Goal: Information Seeking & Learning: Learn about a topic

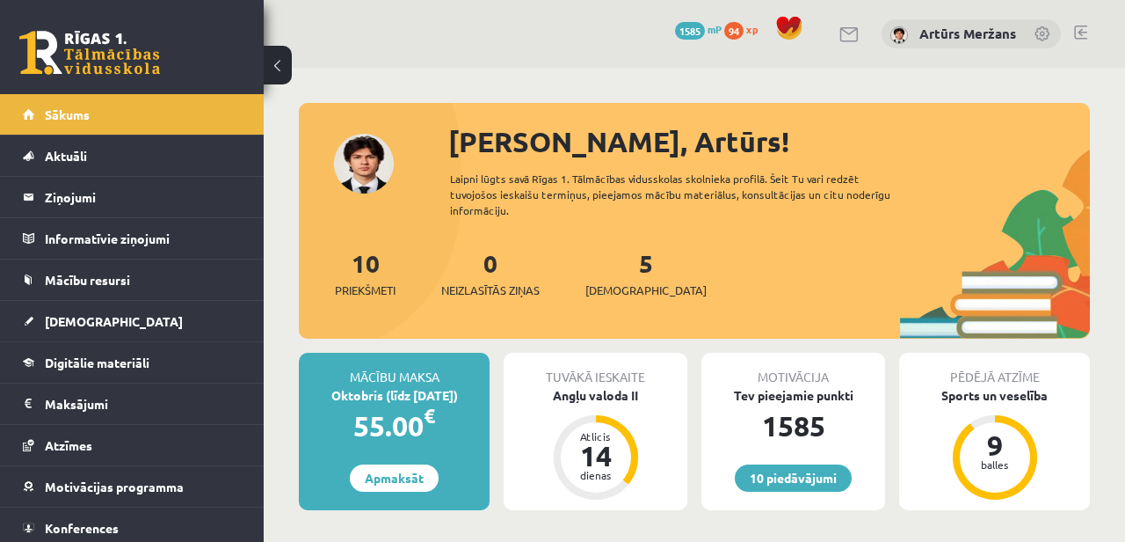
click at [62, 59] on link at bounding box center [89, 53] width 141 height 44
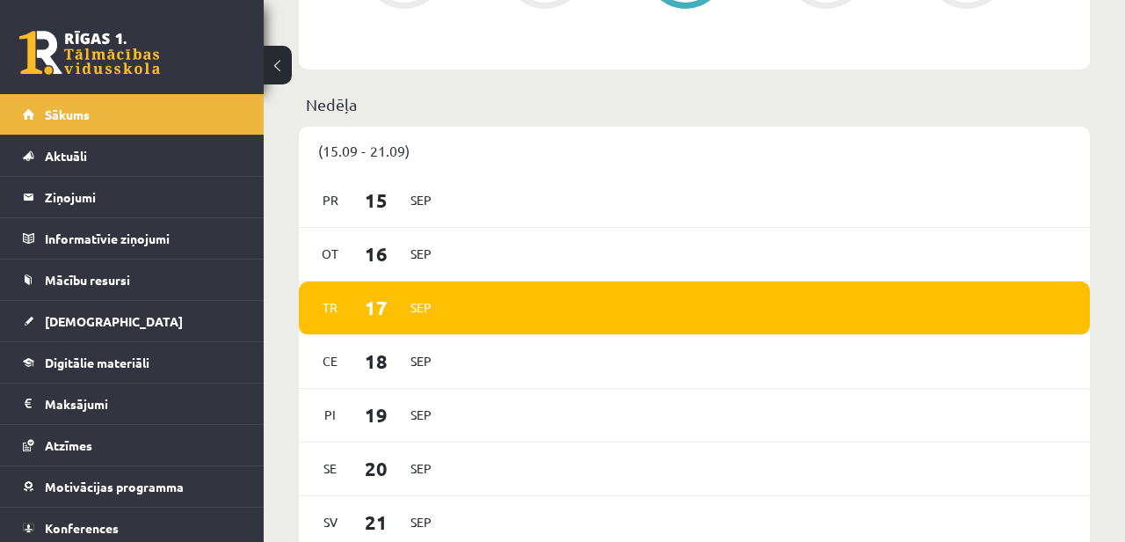
scroll to position [921, 0]
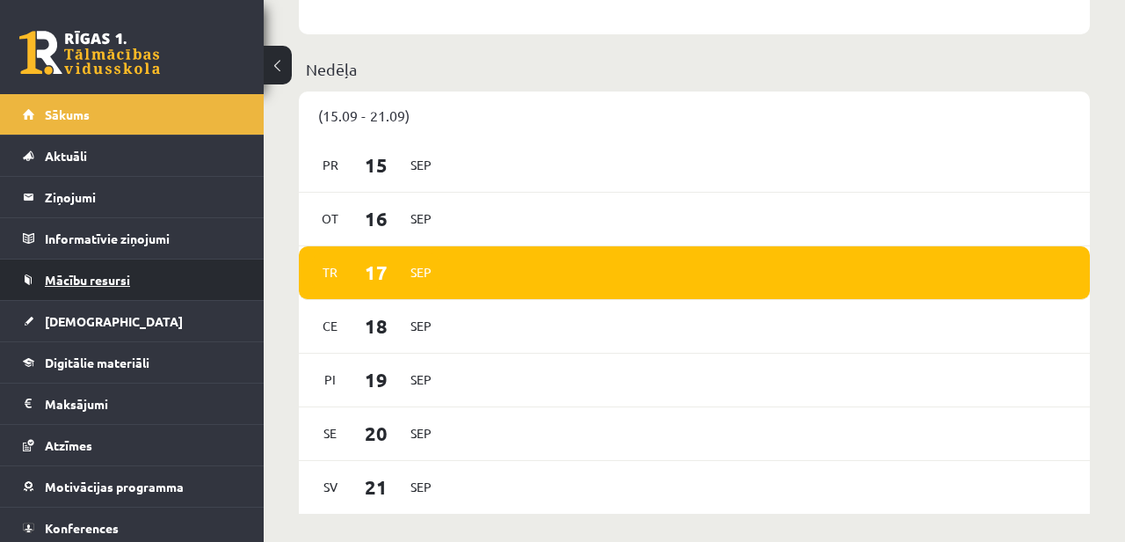
click at [101, 273] on span "Mācību resursi" at bounding box center [87, 280] width 85 height 16
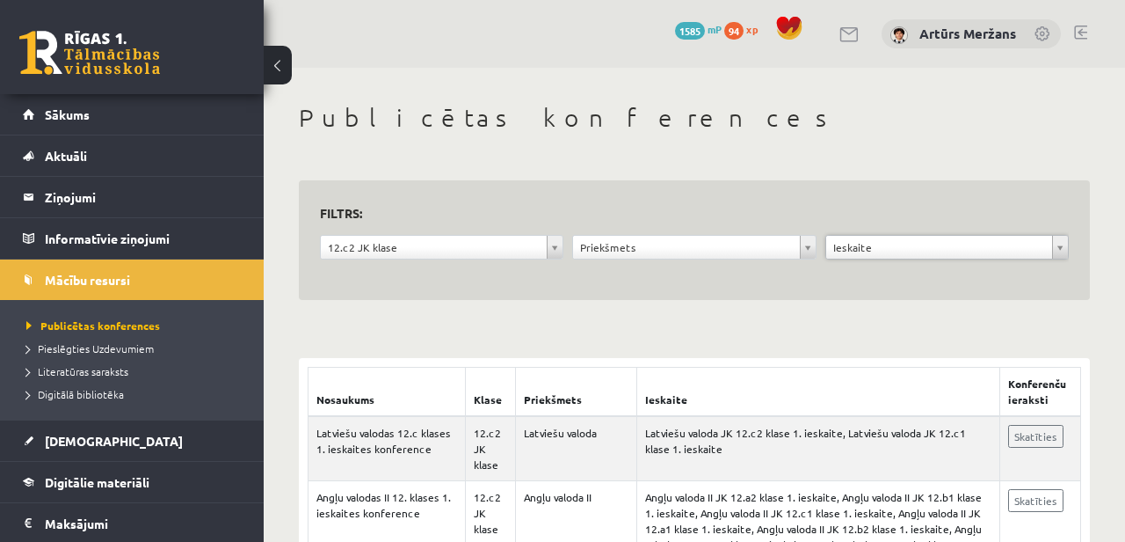
click at [760, 267] on div "**********" at bounding box center [694, 251] width 252 height 33
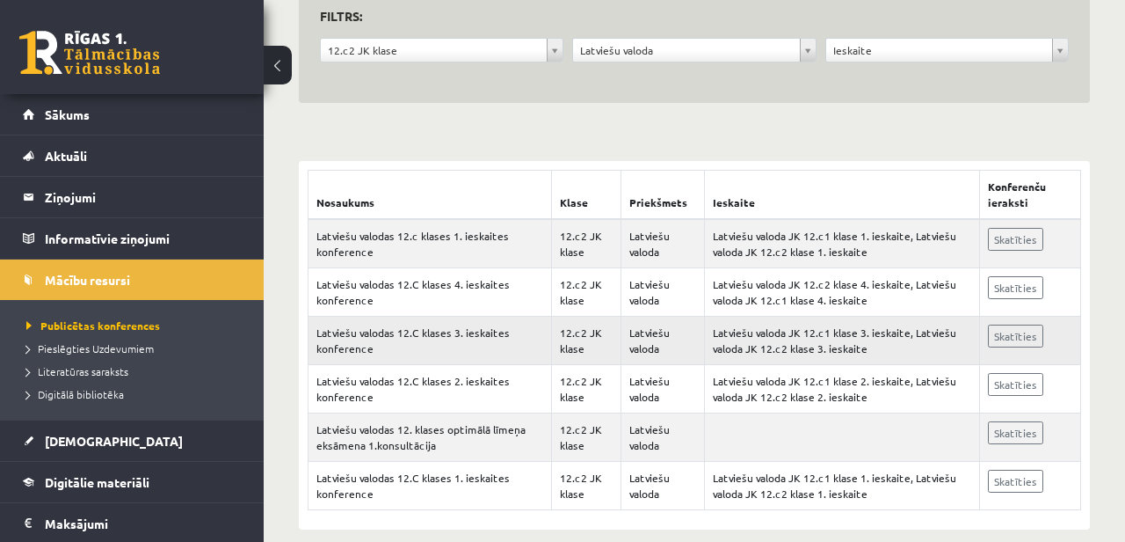
scroll to position [220, 0]
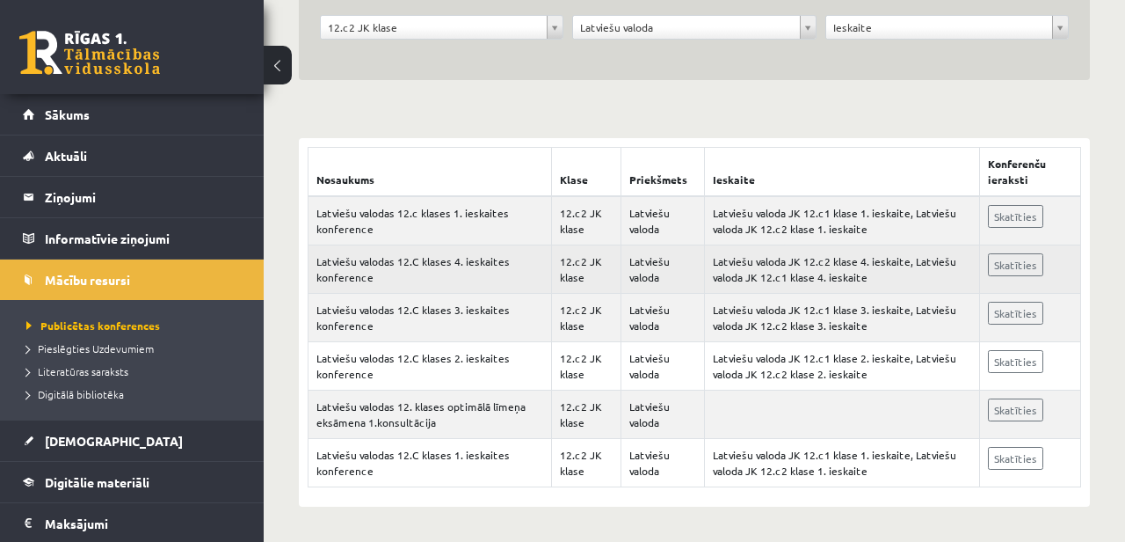
click at [1008, 277] on td "Skatīties" at bounding box center [1030, 269] width 101 height 48
click at [1015, 267] on link "Skatīties" at bounding box center [1015, 264] width 55 height 23
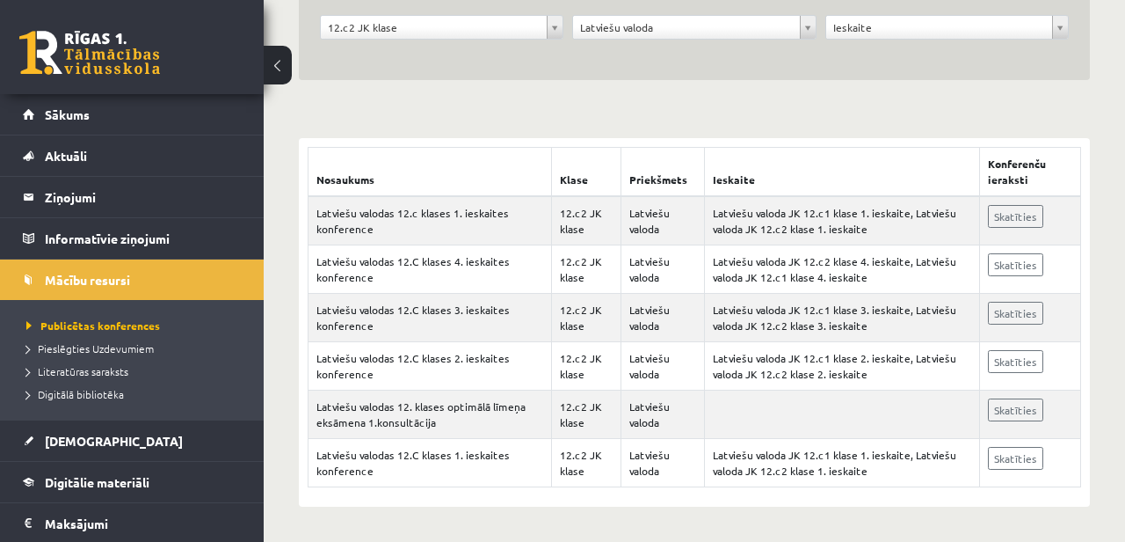
click at [646, 43] on div "**********" at bounding box center [694, 31] width 252 height 33
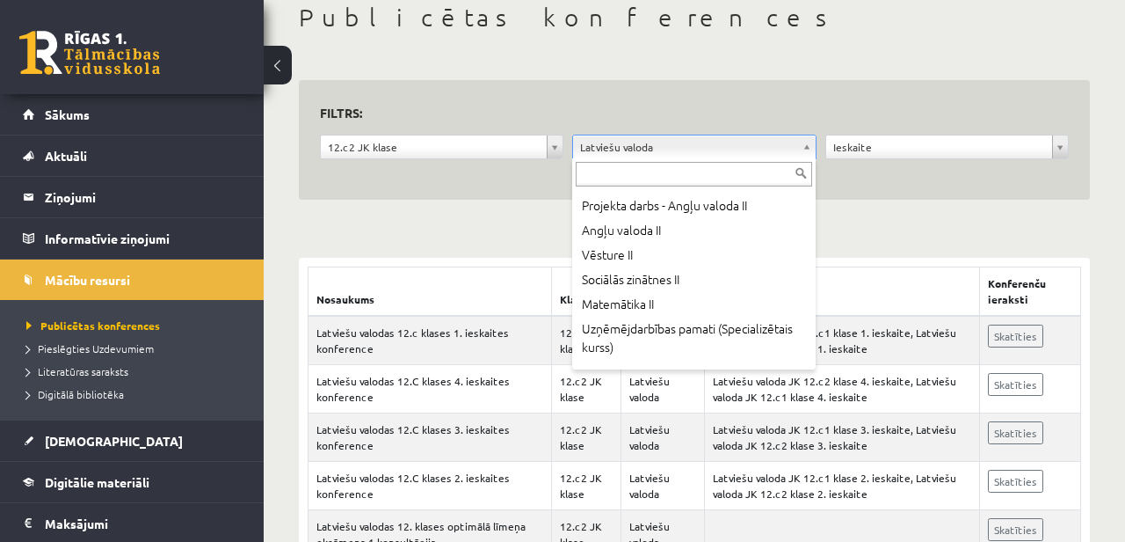
scroll to position [613, 0]
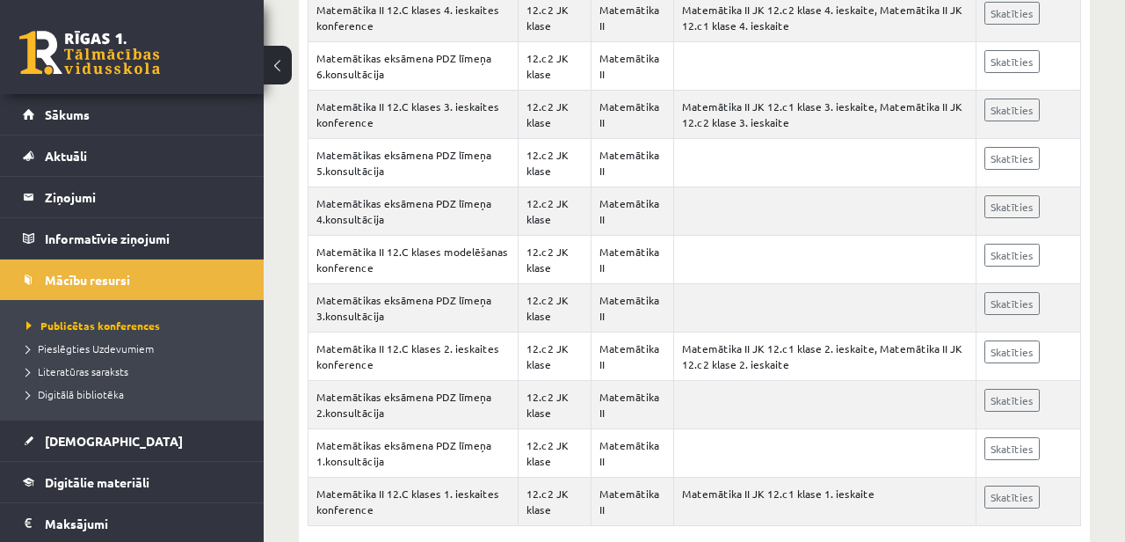
scroll to position [556, 0]
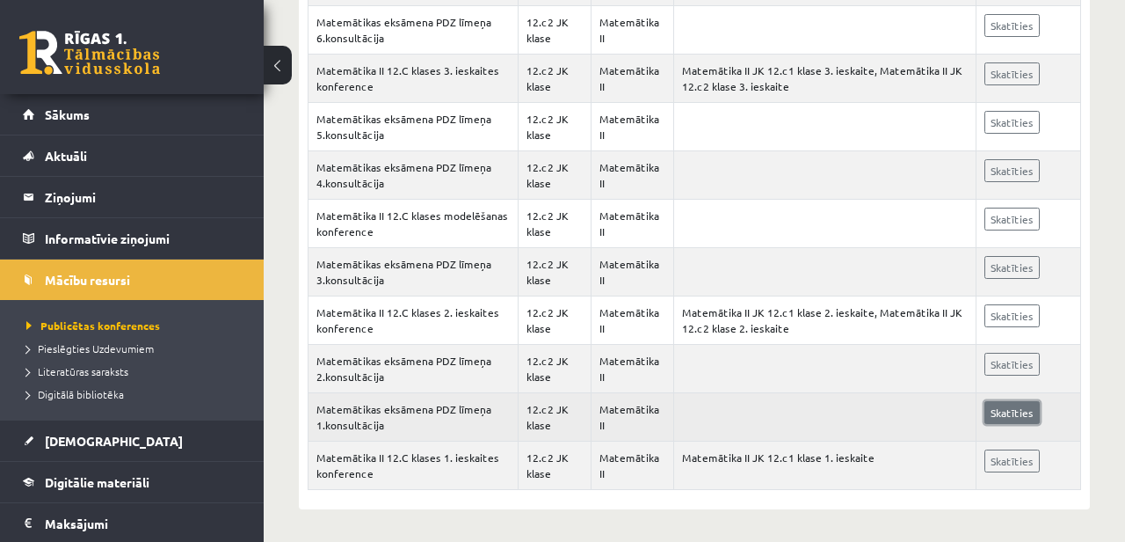
click at [1030, 422] on link "Skatīties" at bounding box center [1012, 412] width 55 height 23
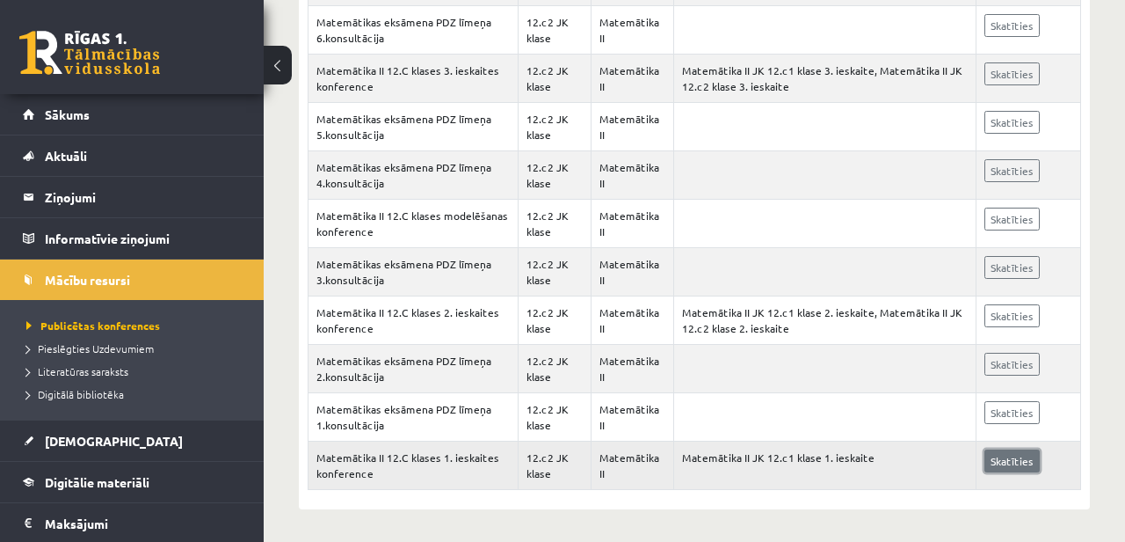
click at [993, 462] on link "Skatīties" at bounding box center [1012, 460] width 55 height 23
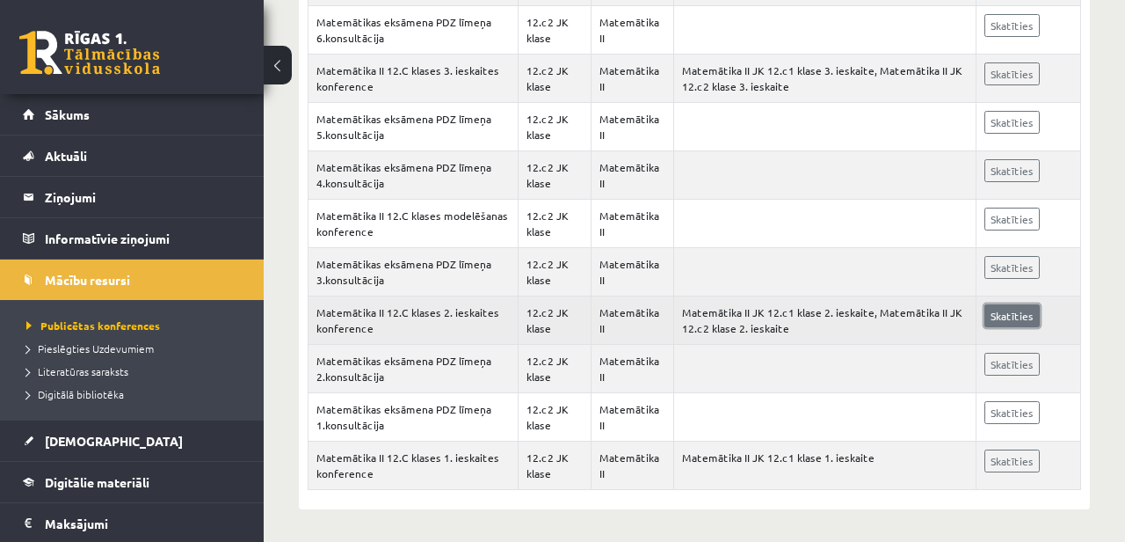
click at [992, 322] on link "Skatīties" at bounding box center [1012, 315] width 55 height 23
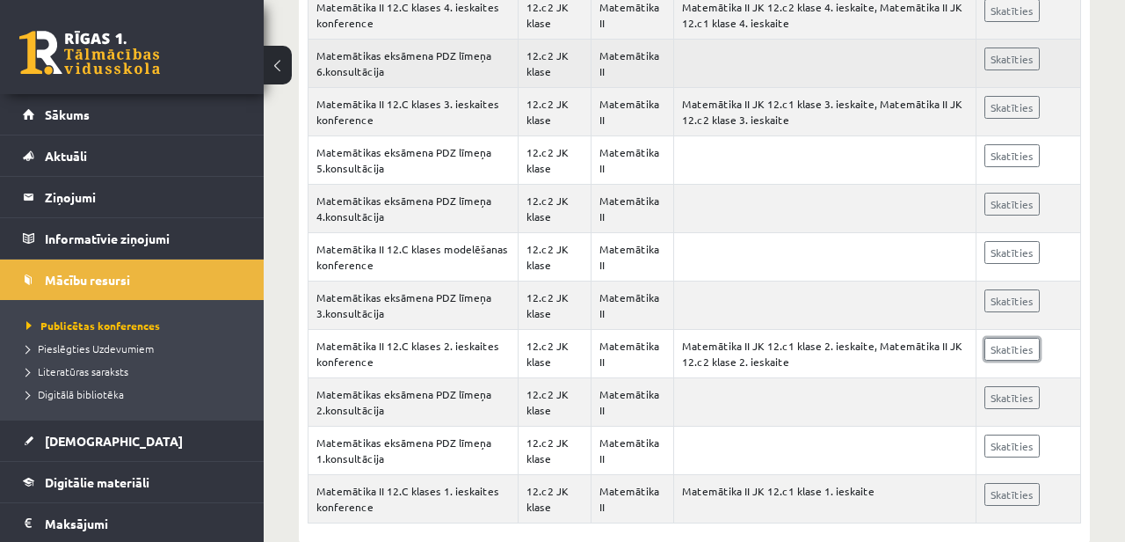
scroll to position [520, 0]
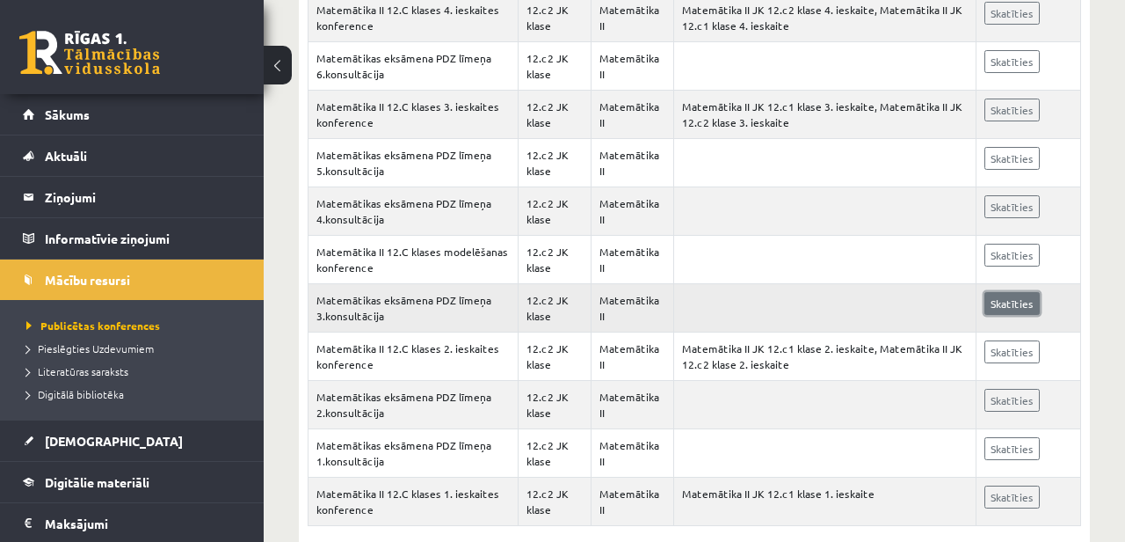
click at [985, 296] on link "Skatīties" at bounding box center [1012, 303] width 55 height 23
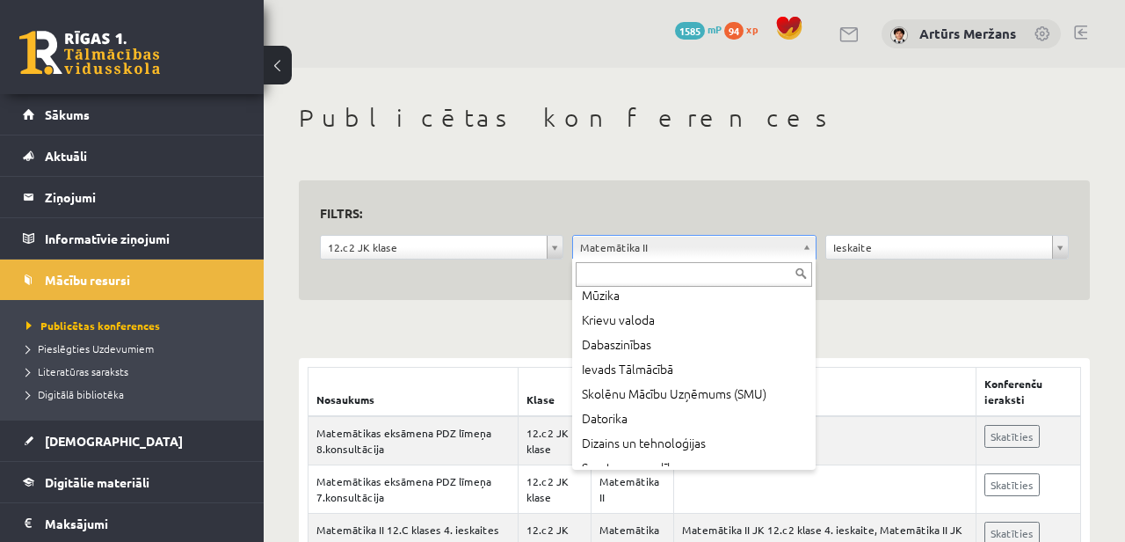
scroll to position [298, 0]
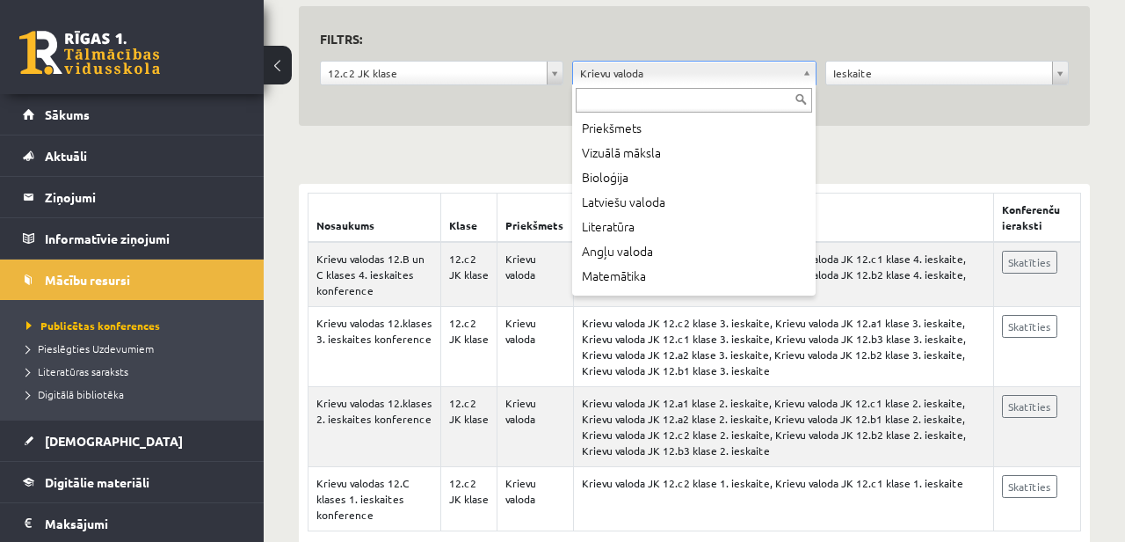
scroll to position [169, 0]
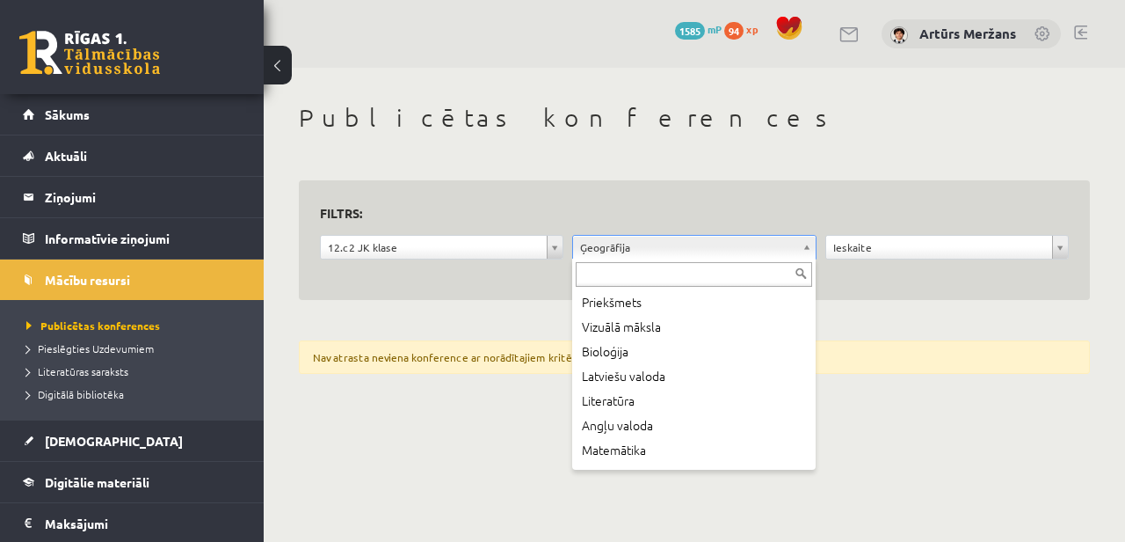
scroll to position [95, 0]
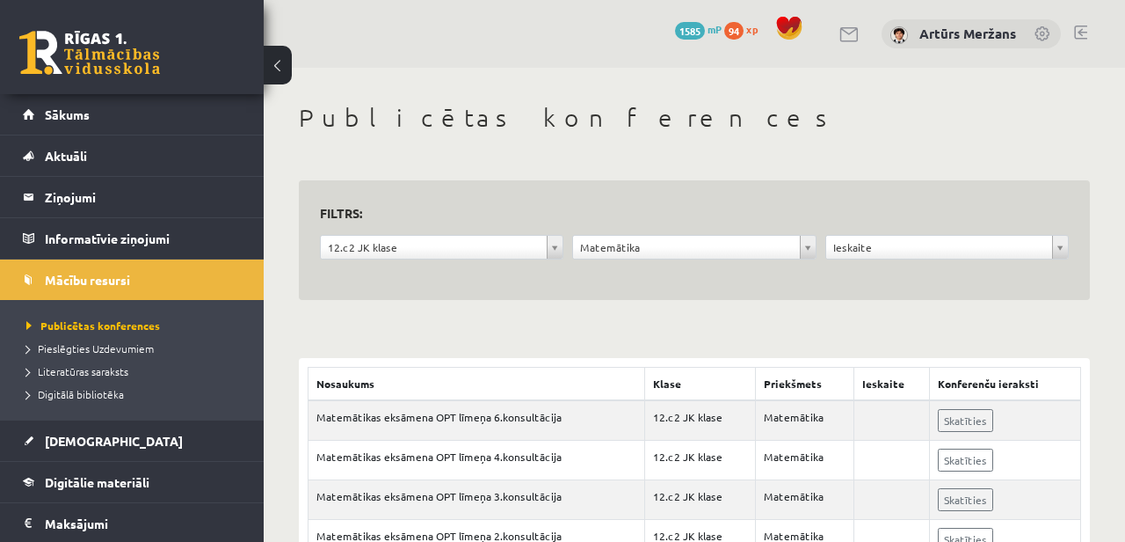
scroll to position [112, 0]
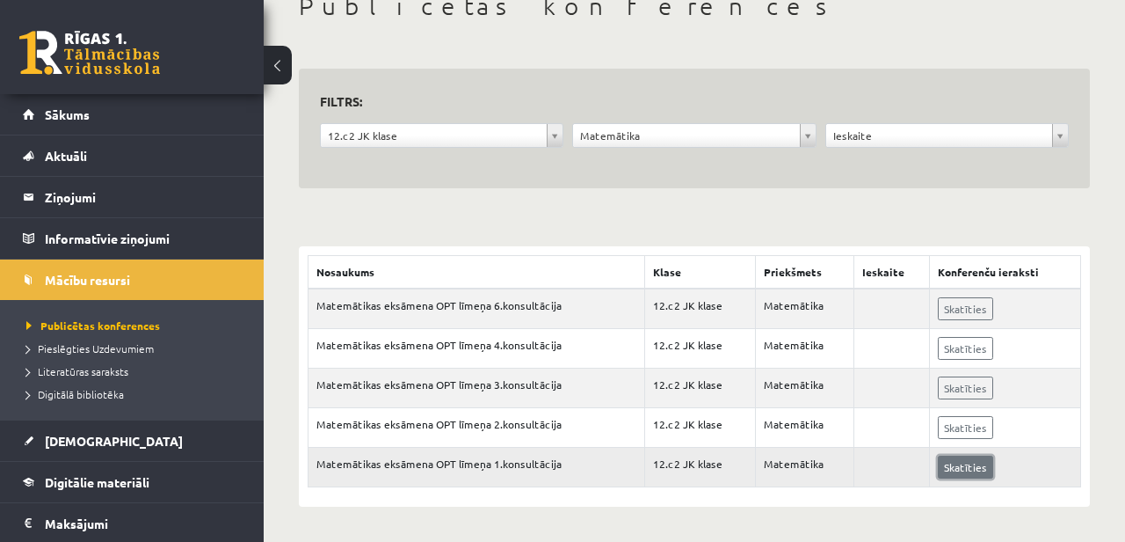
click at [950, 475] on link "Skatīties" at bounding box center [965, 466] width 55 height 23
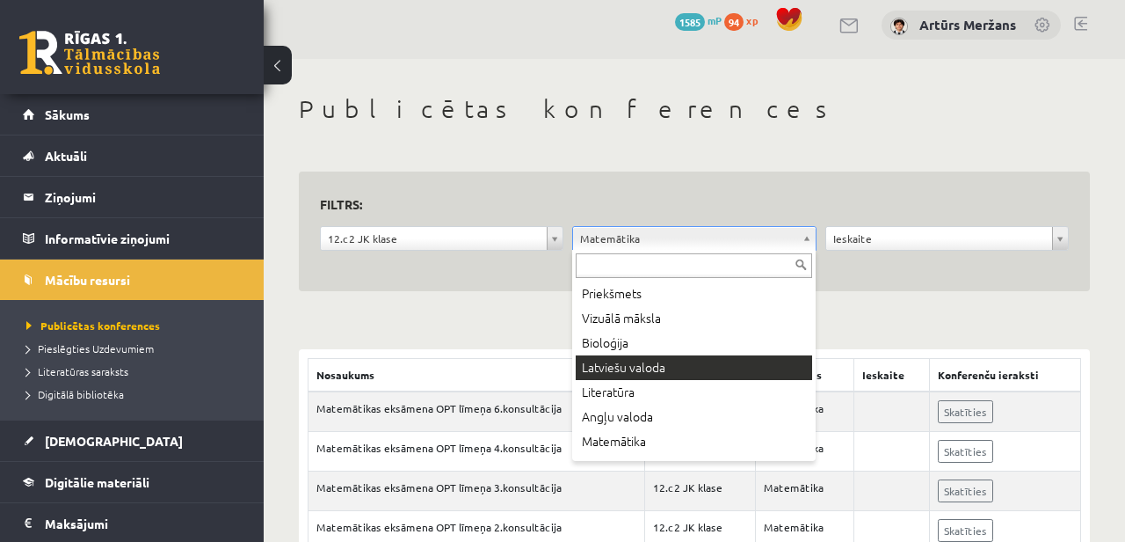
scroll to position [0, 0]
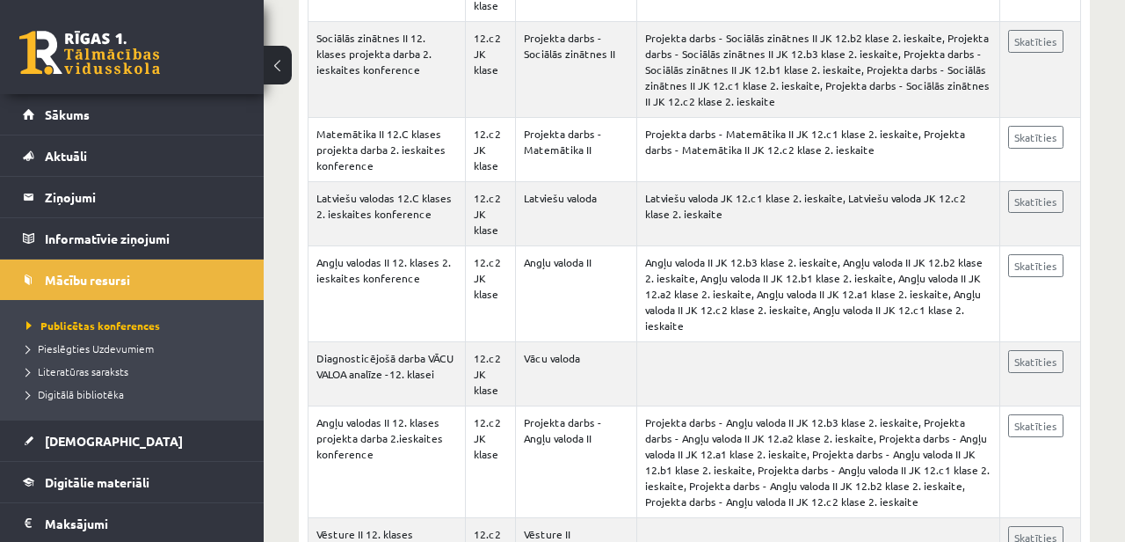
scroll to position [6841, 0]
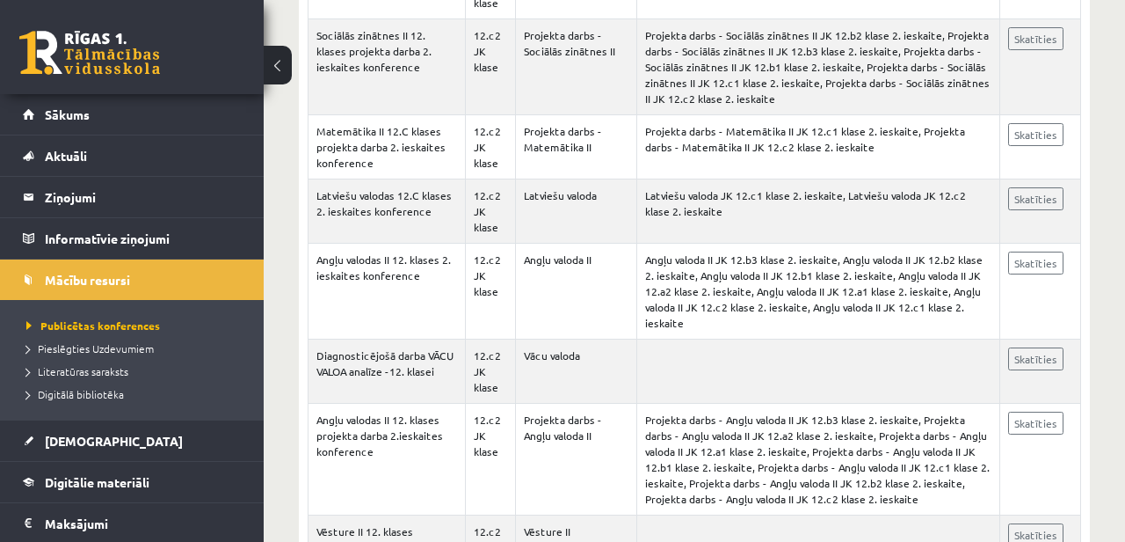
click at [91, 403] on li "Digitālā bibliotēka" at bounding box center [136, 393] width 220 height 23
click at [80, 397] on span "Digitālā bibliotēka" at bounding box center [82, 394] width 112 height 14
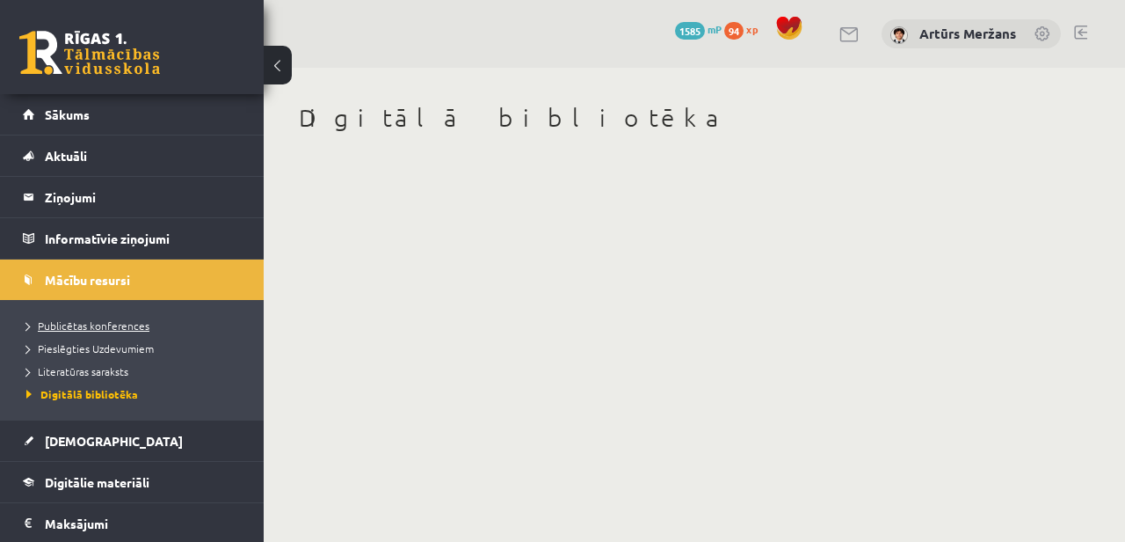
click at [47, 331] on span "Publicētas konferences" at bounding box center [87, 325] width 123 height 14
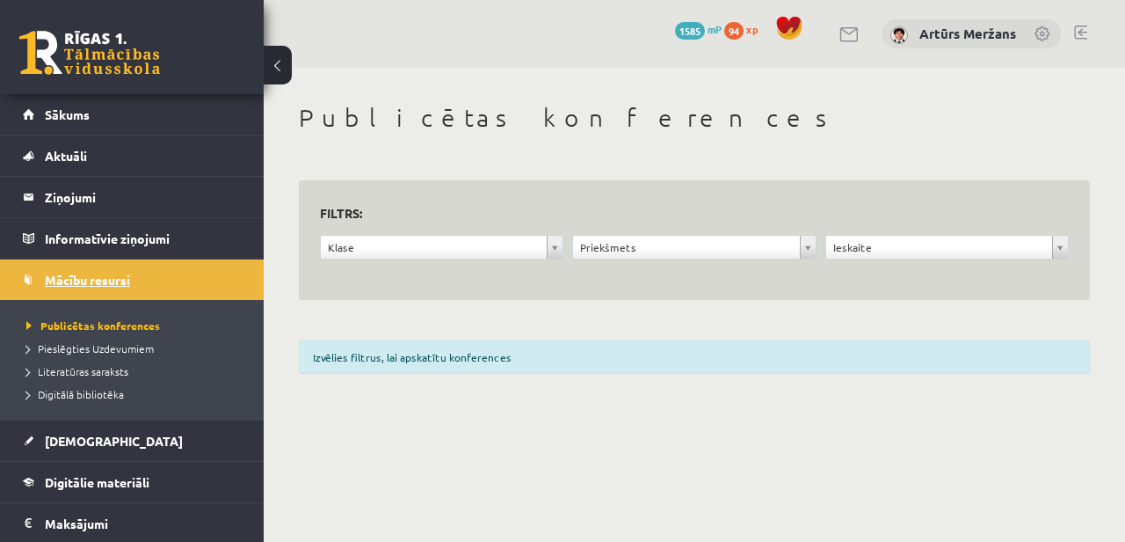
click at [78, 283] on span "Mācību resursi" at bounding box center [87, 280] width 85 height 16
click at [422, 258] on div "Klase" at bounding box center [442, 247] width 244 height 25
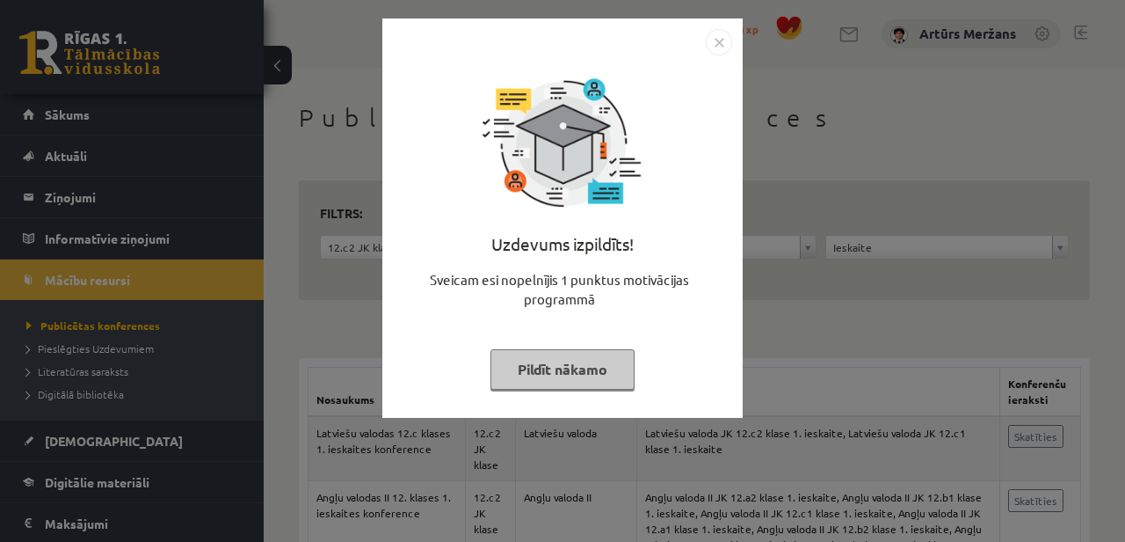
scroll to position [131, 0]
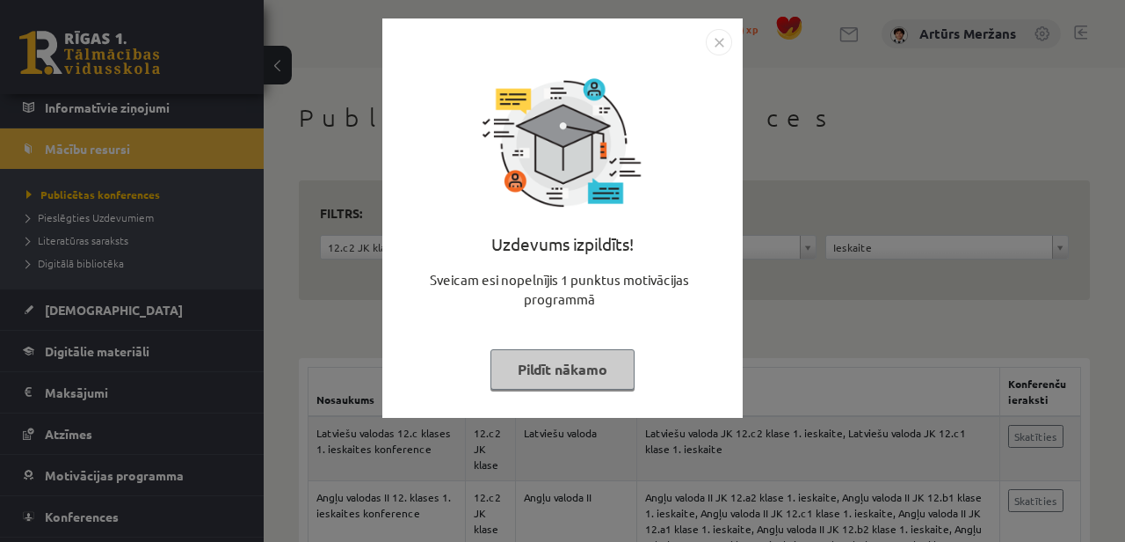
click at [621, 380] on button "Pildīt nākamo" at bounding box center [563, 369] width 144 height 40
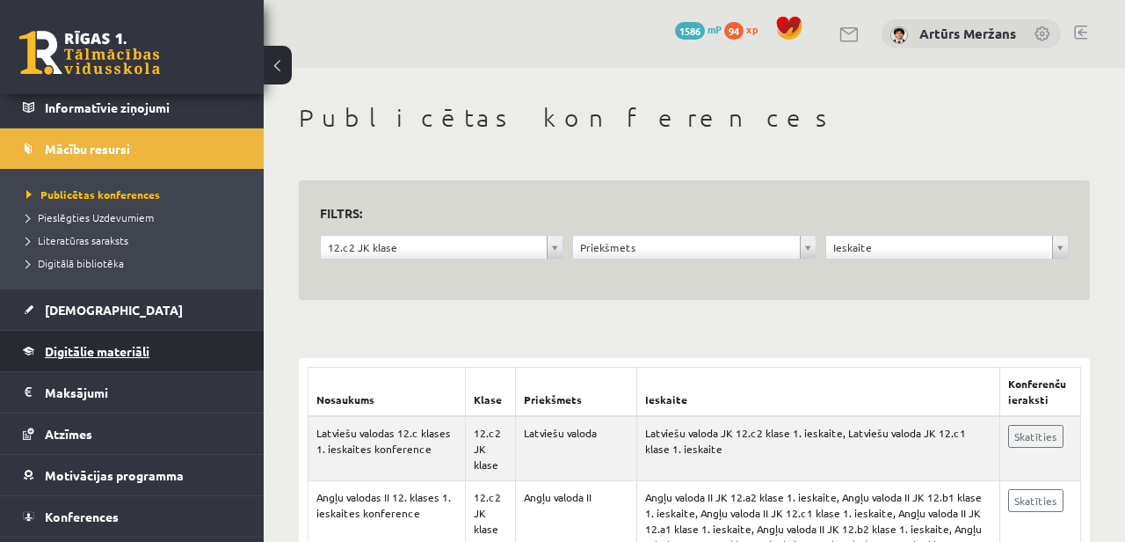
click at [89, 349] on span "Digitālie materiāli" at bounding box center [97, 351] width 105 height 16
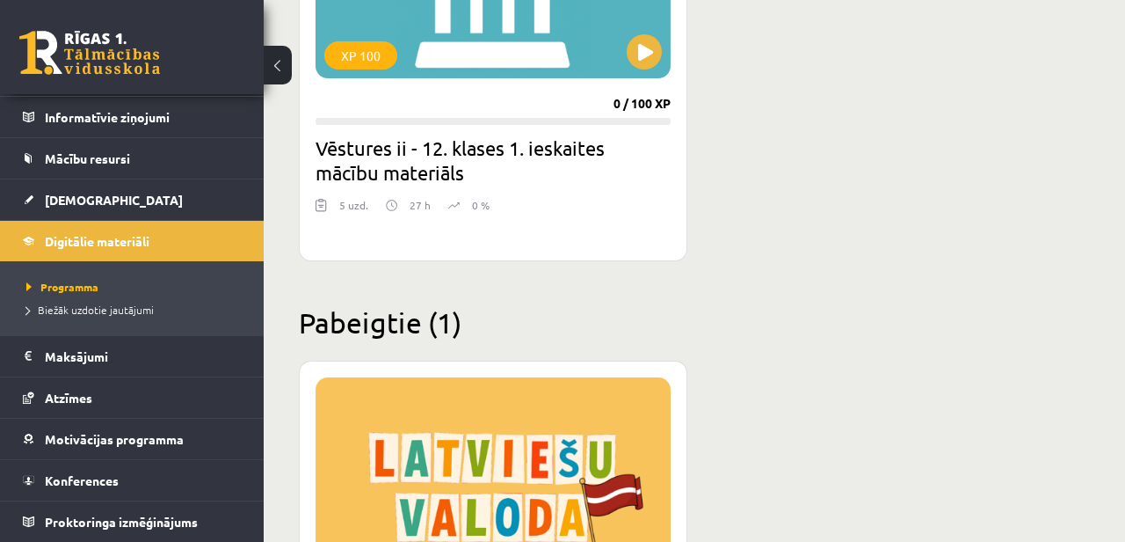
scroll to position [1452, 0]
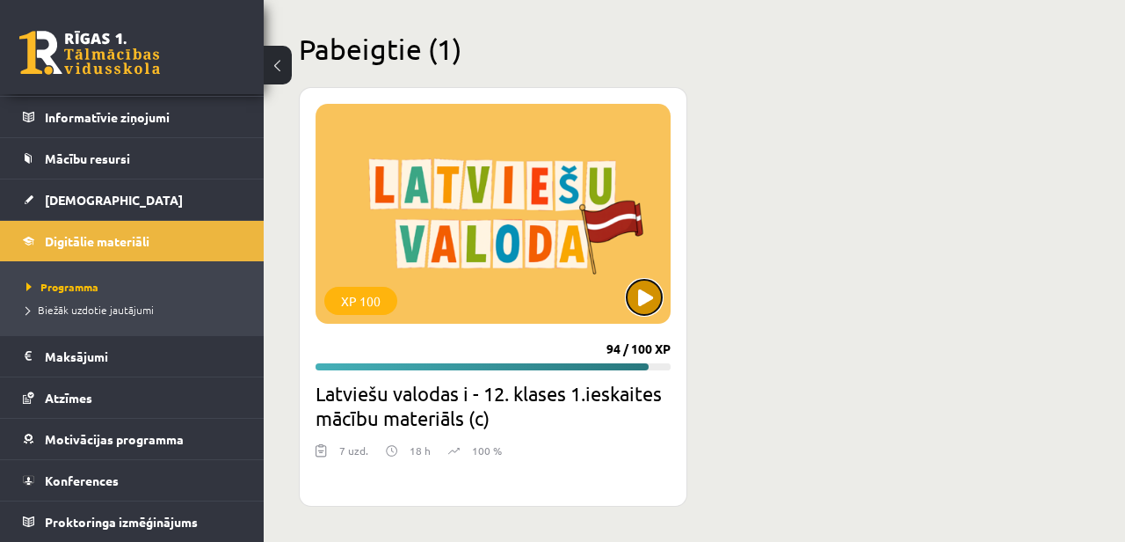
click at [647, 303] on button at bounding box center [644, 297] width 35 height 35
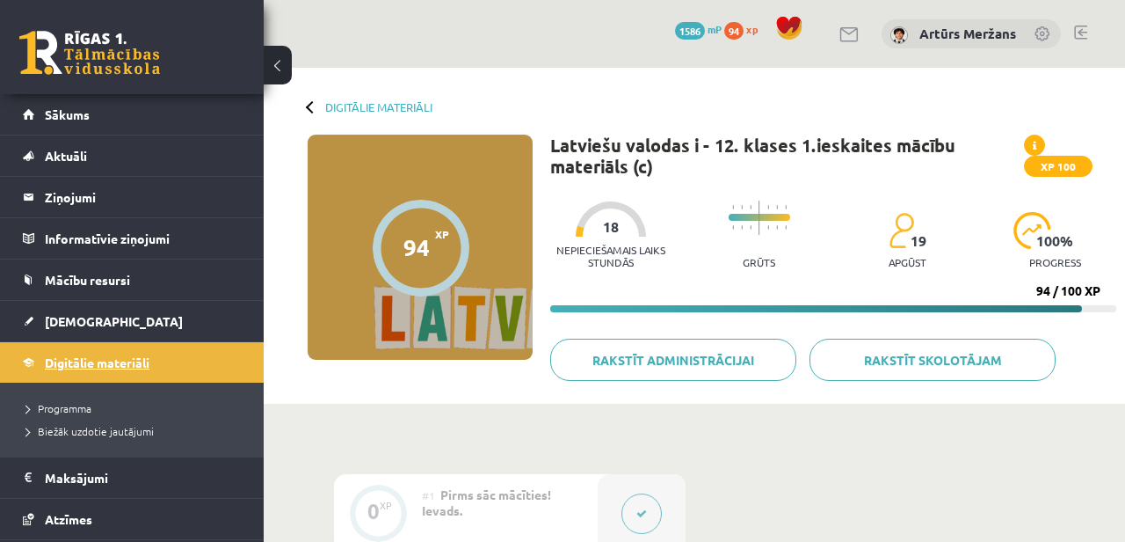
click at [97, 360] on span "Digitālie materiāli" at bounding box center [97, 362] width 105 height 16
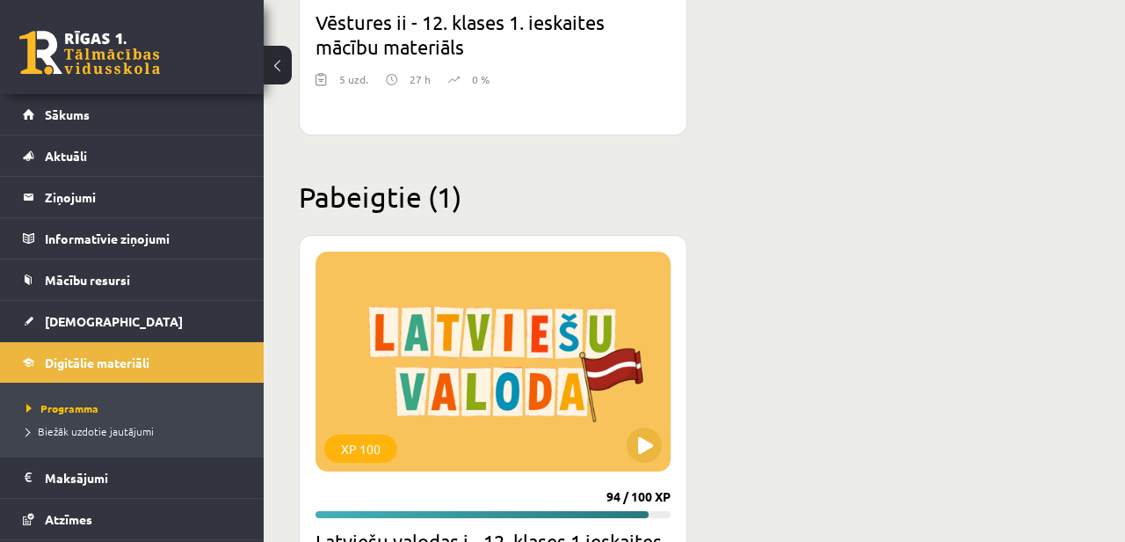
scroll to position [1452, 0]
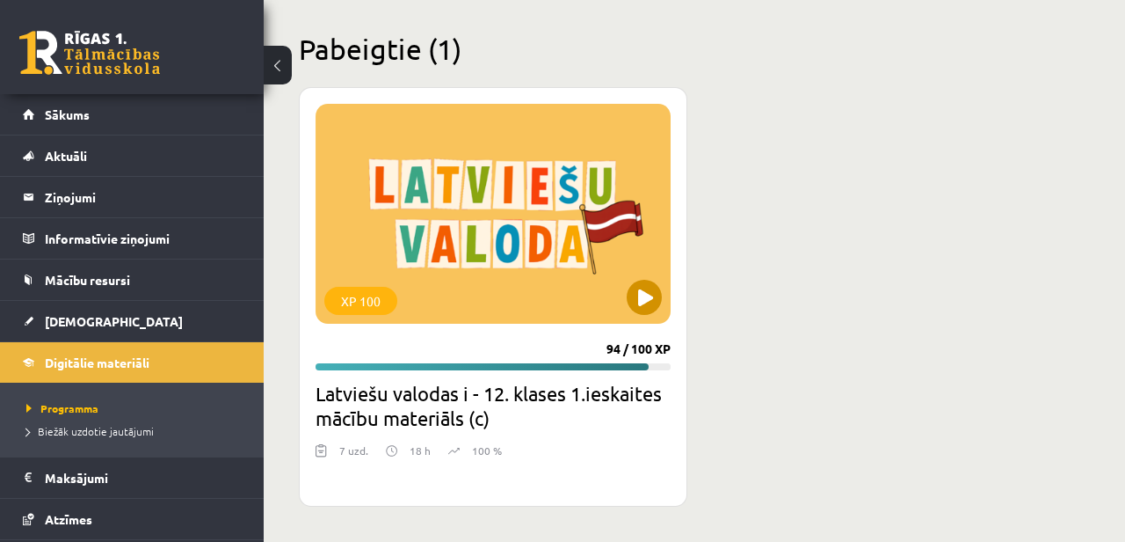
click at [529, 192] on div "XP 100" at bounding box center [493, 214] width 355 height 220
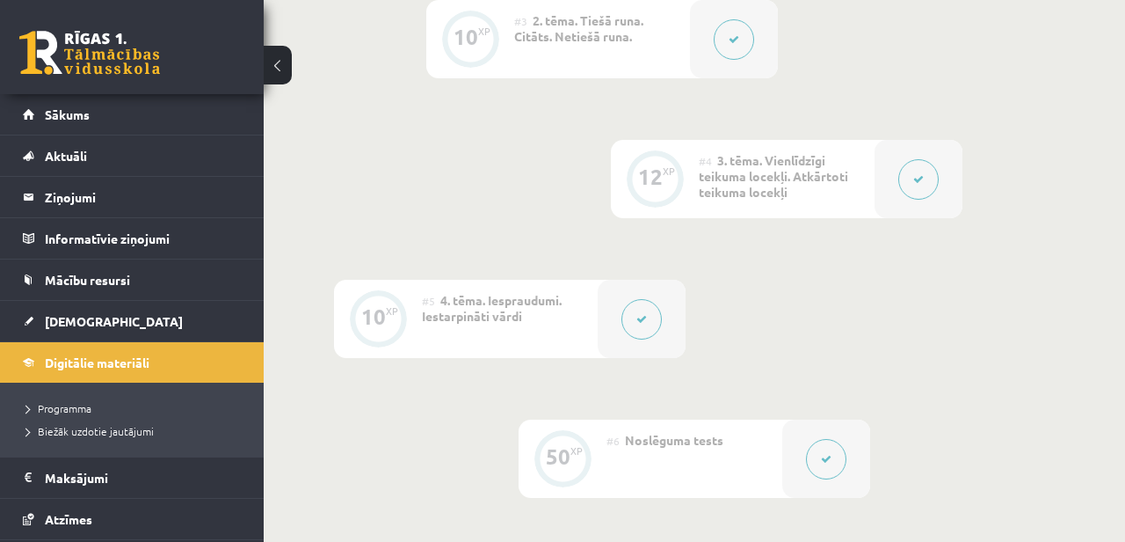
scroll to position [644, 0]
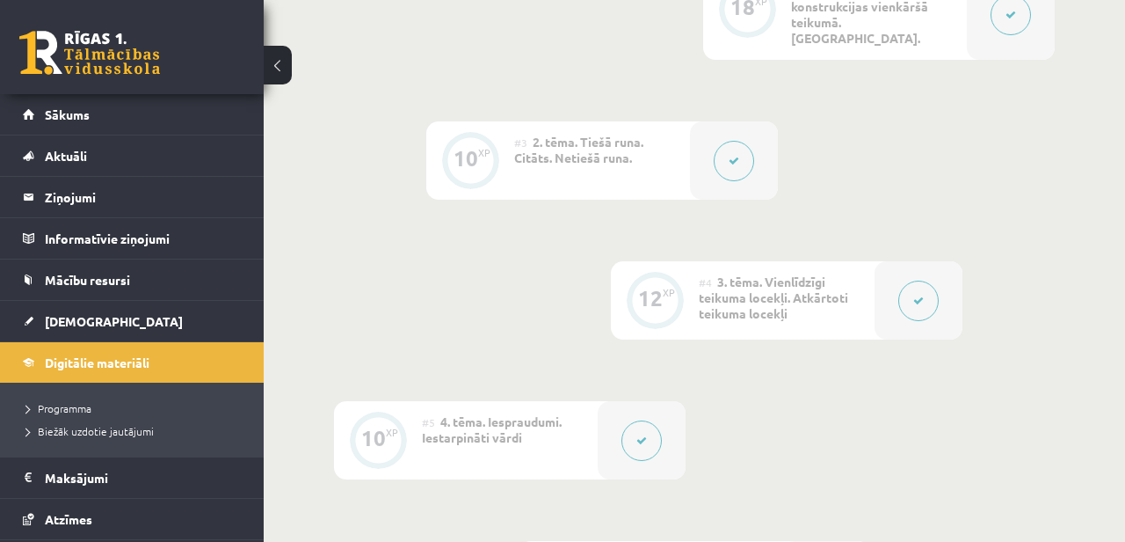
click at [715, 148] on button at bounding box center [734, 161] width 40 height 40
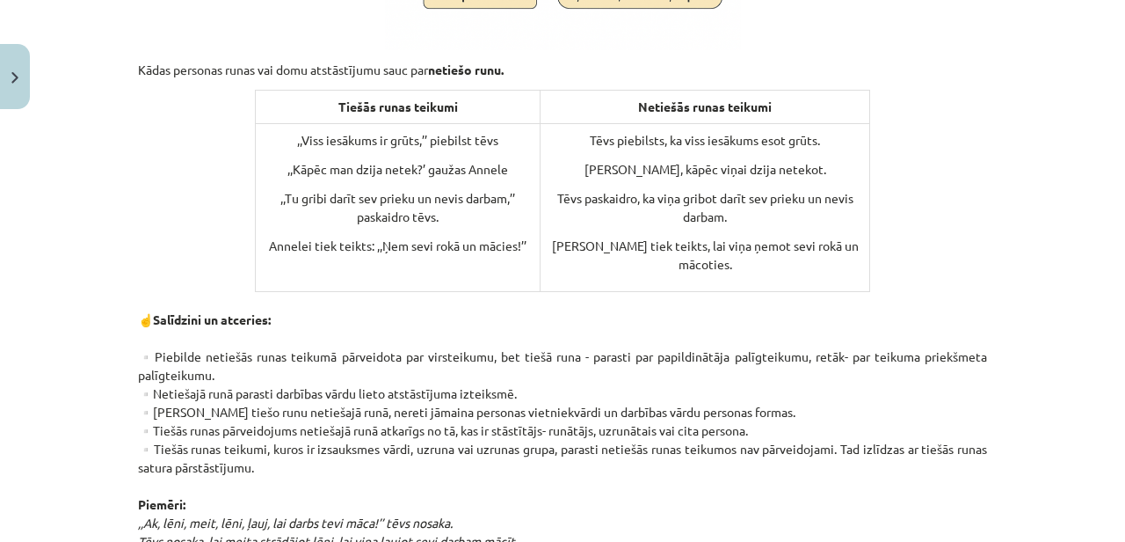
scroll to position [627, 0]
